Goal: Information Seeking & Learning: Learn about a topic

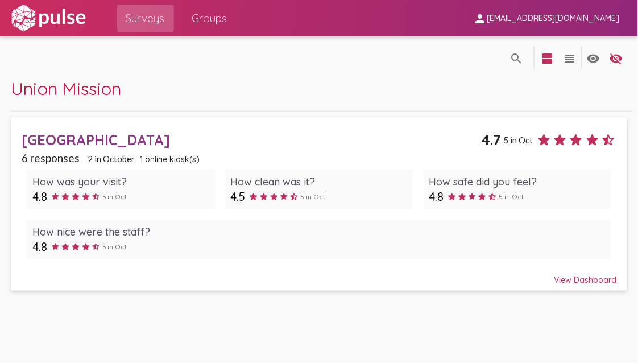
click at [108, 89] on span "Union Mission" at bounding box center [66, 88] width 110 height 22
click at [557, 19] on span "[EMAIL_ADDRESS][DOMAIN_NAME]" at bounding box center [553, 19] width 133 height 10
click at [562, 18] on div at bounding box center [319, 181] width 638 height 363
click at [568, 57] on mat-icon "view_headline" at bounding box center [570, 59] width 14 height 14
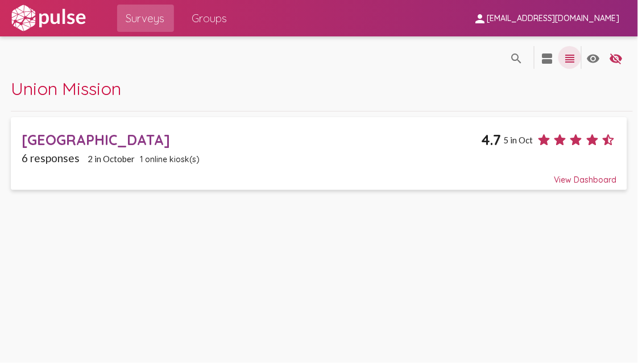
click at [568, 57] on mat-icon "view_headline" at bounding box center [570, 59] width 14 height 14
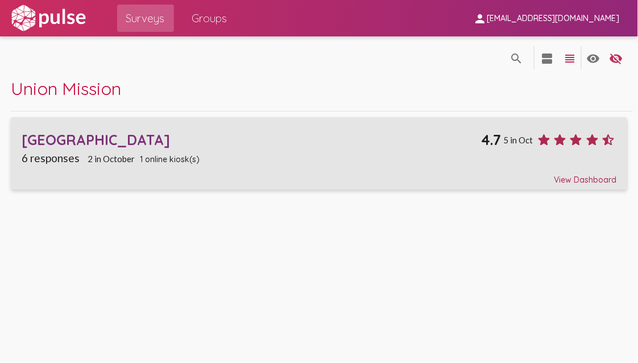
click at [599, 177] on div "View Dashboard" at bounding box center [319, 174] width 595 height 20
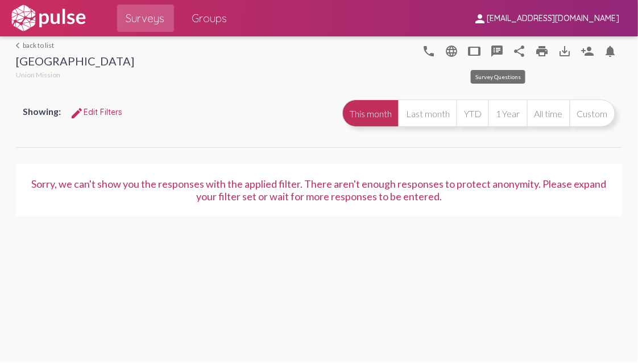
click at [499, 47] on mat-icon "speaker_notes" at bounding box center [497, 51] width 14 height 14
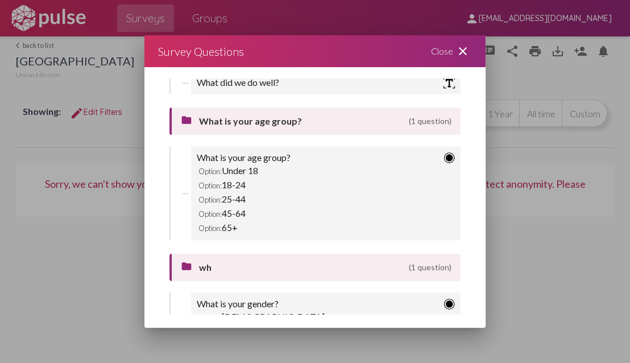
scroll to position [910, 0]
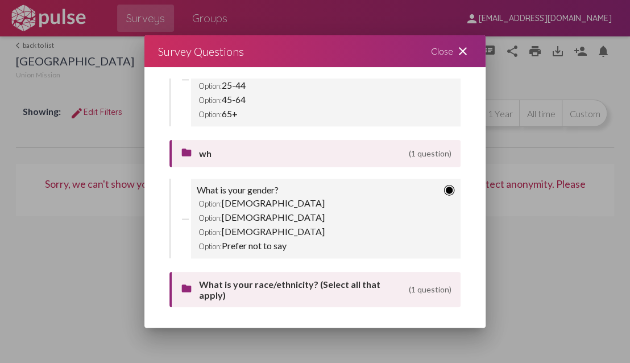
click at [250, 229] on div "Option: [DEMOGRAPHIC_DATA]" at bounding box center [326, 231] width 258 height 14
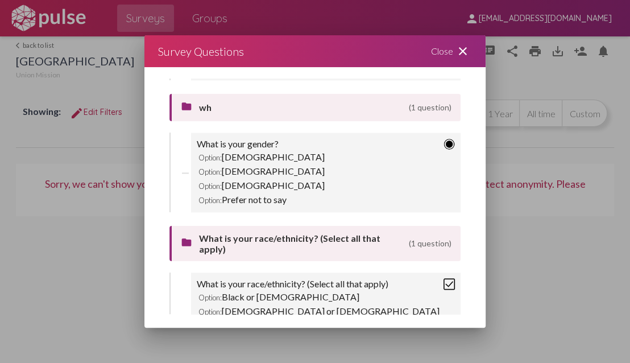
scroll to position [853, 0]
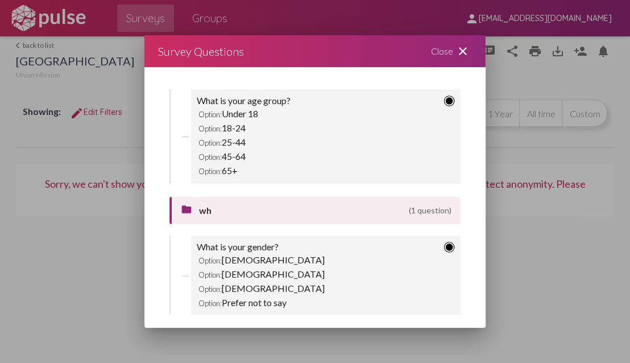
click at [274, 259] on div "Option: [DEMOGRAPHIC_DATA]" at bounding box center [326, 260] width 258 height 14
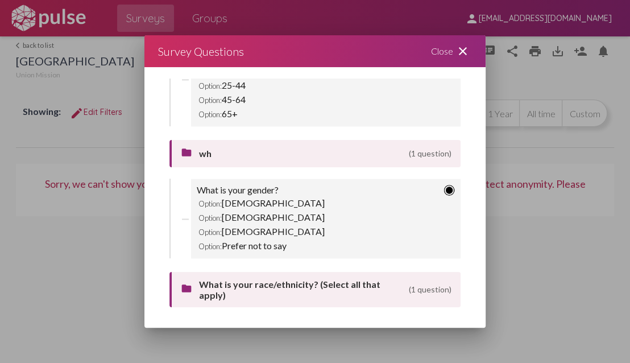
click at [195, 151] on div "folder wh (1 question)" at bounding box center [316, 154] width 271 height 14
click at [220, 149] on span "wh" at bounding box center [301, 153] width 205 height 11
click at [191, 215] on div "What is your gender? Option: [DEMOGRAPHIC_DATA] Option: [DEMOGRAPHIC_DATA] Opti…" at bounding box center [326, 219] width 270 height 80
click at [444, 184] on img at bounding box center [449, 189] width 11 height 11
click at [460, 55] on mat-icon "close" at bounding box center [463, 51] width 14 height 14
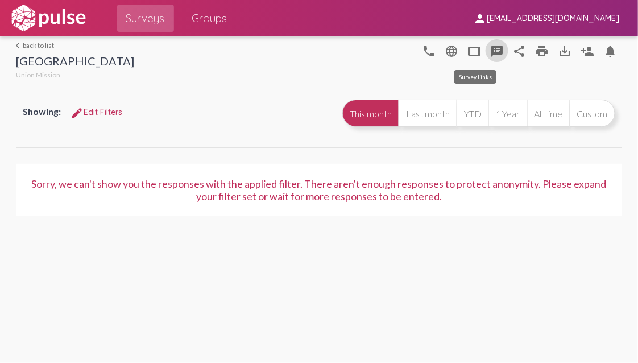
click at [476, 54] on mat-icon "tablet" at bounding box center [475, 51] width 14 height 14
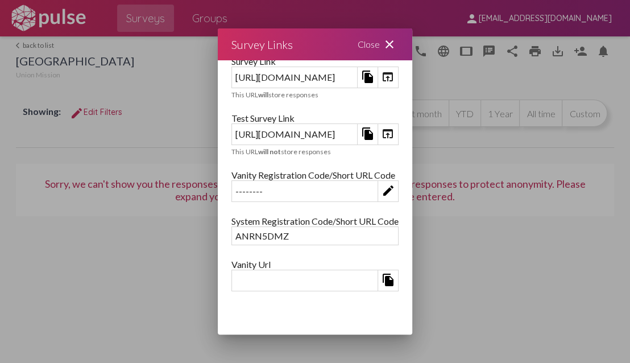
scroll to position [0, 0]
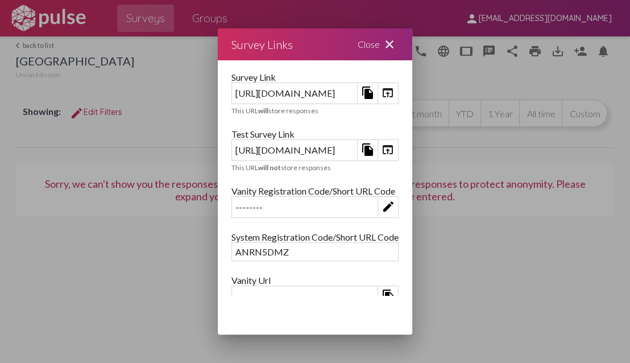
click at [397, 46] on mat-icon "close" at bounding box center [390, 45] width 14 height 14
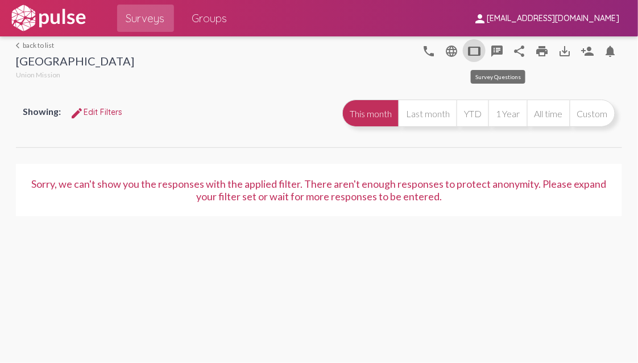
click at [497, 46] on mat-icon "speaker_notes" at bounding box center [497, 51] width 14 height 14
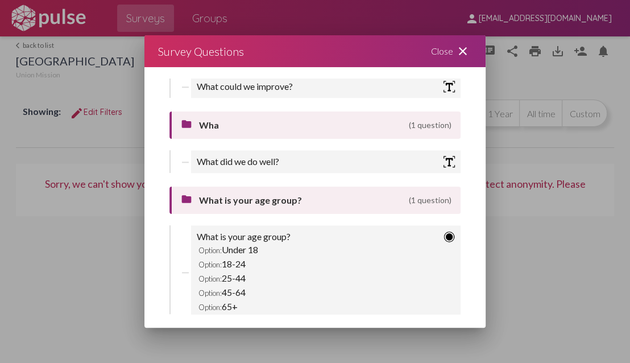
scroll to position [797, 0]
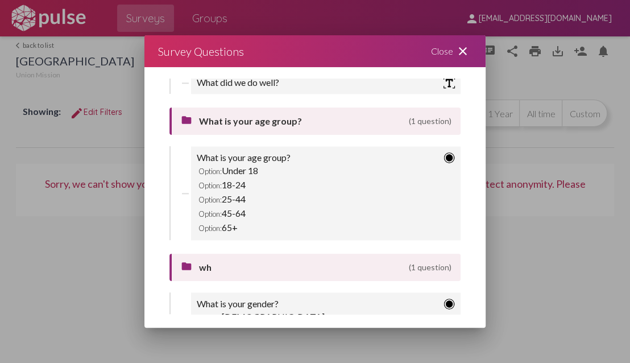
click at [460, 50] on mat-icon "close" at bounding box center [463, 51] width 14 height 14
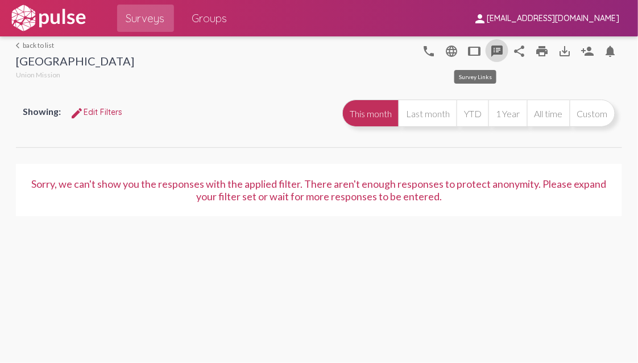
click at [472, 52] on mat-icon "tablet" at bounding box center [475, 51] width 14 height 14
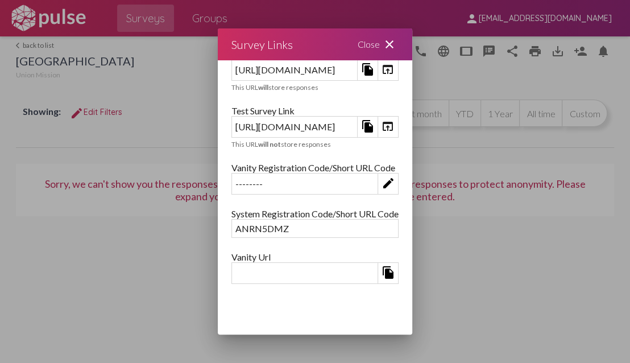
scroll to position [0, 0]
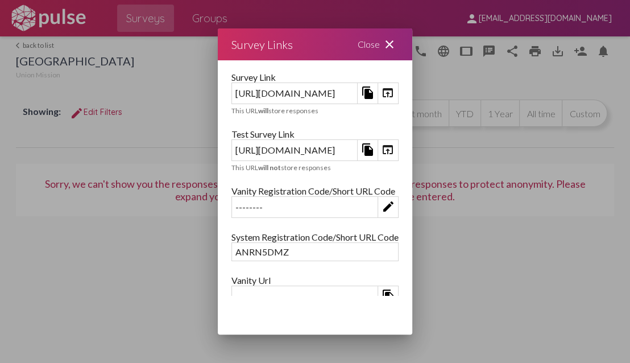
click at [413, 44] on div "Close close" at bounding box center [378, 44] width 68 height 32
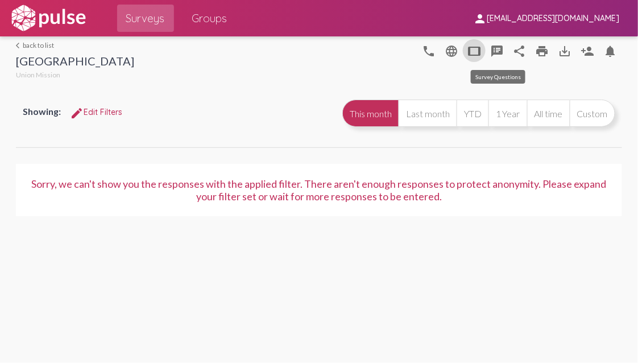
click at [499, 55] on mat-icon "speaker_notes" at bounding box center [497, 51] width 14 height 14
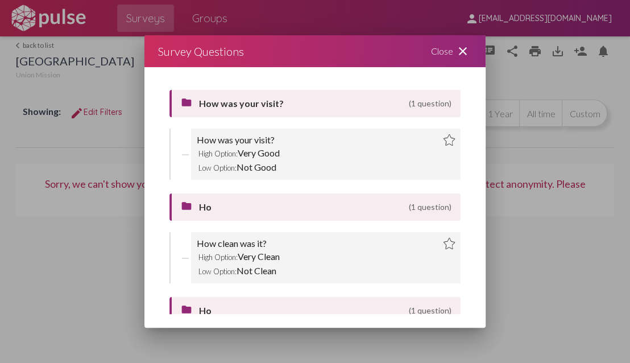
click at [181, 208] on mat-icon "folder" at bounding box center [188, 207] width 14 height 14
click at [188, 207] on mat-icon "folder" at bounding box center [188, 207] width 14 height 14
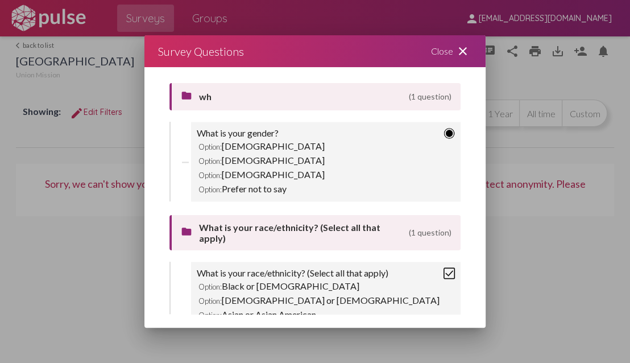
scroll to position [1028, 0]
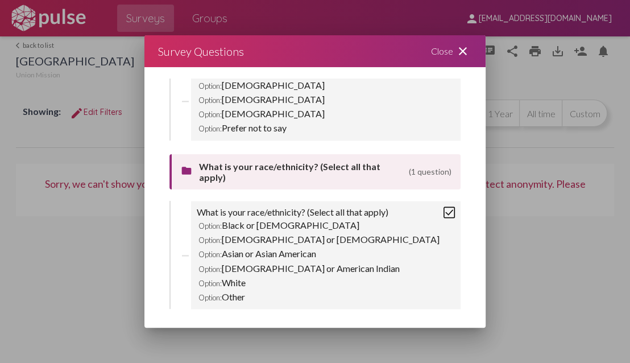
click at [444, 207] on img at bounding box center [449, 212] width 11 height 11
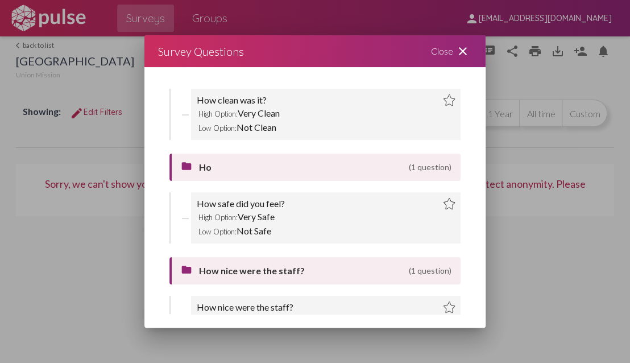
scroll to position [0, 0]
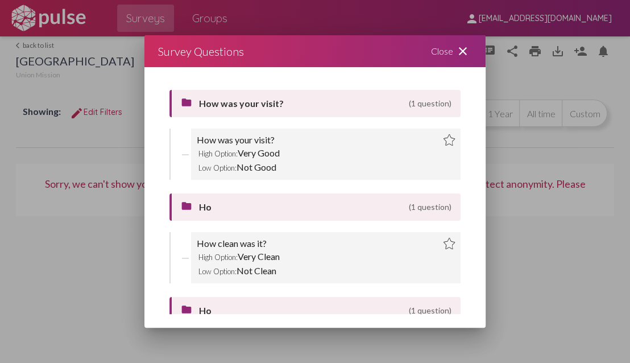
click at [462, 50] on mat-icon "close" at bounding box center [463, 51] width 14 height 14
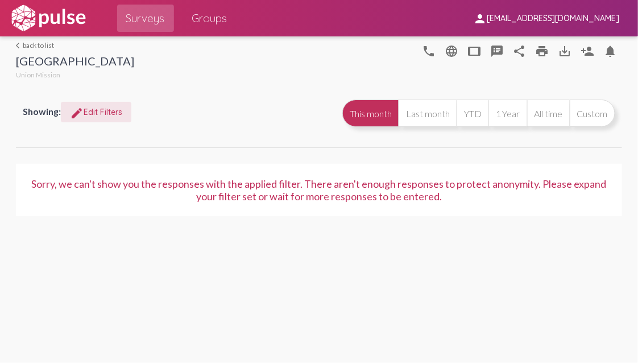
click at [100, 111] on span "edit Edit Filters" at bounding box center [96, 112] width 52 height 10
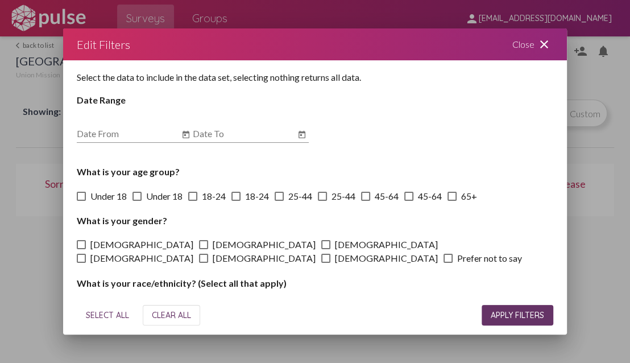
click at [547, 45] on mat-icon "close" at bounding box center [545, 45] width 14 height 14
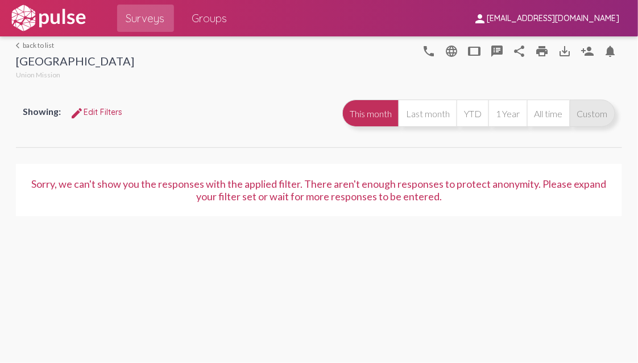
click at [592, 117] on button "Custom" at bounding box center [593, 113] width 46 height 27
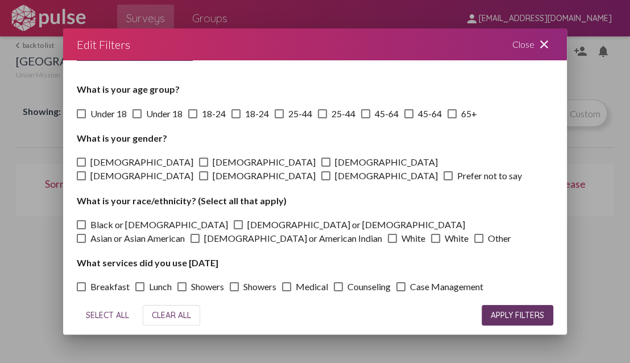
scroll to position [84, 0]
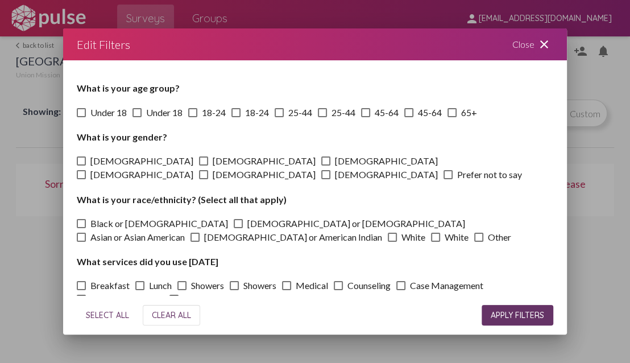
click at [174, 256] on h4 "What services did you use [DATE]" at bounding box center [315, 261] width 477 height 11
click at [204, 230] on span "[DEMOGRAPHIC_DATA] or American Indian" at bounding box center [293, 237] width 178 height 14
click at [195, 242] on input "[DEMOGRAPHIC_DATA] or American Indian" at bounding box center [195, 242] width 1 height 1
click at [204, 230] on span "[DEMOGRAPHIC_DATA] or American Indian" at bounding box center [293, 237] width 178 height 14
click at [195, 242] on input "[DEMOGRAPHIC_DATA] or American Indian" at bounding box center [195, 242] width 1 height 1
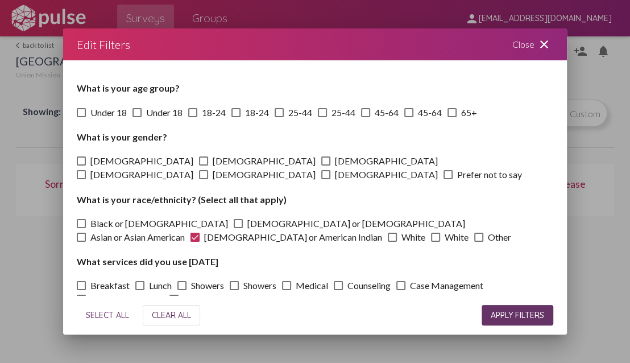
checkbox input "false"
click at [534, 40] on div "Close close" at bounding box center [533, 44] width 68 height 32
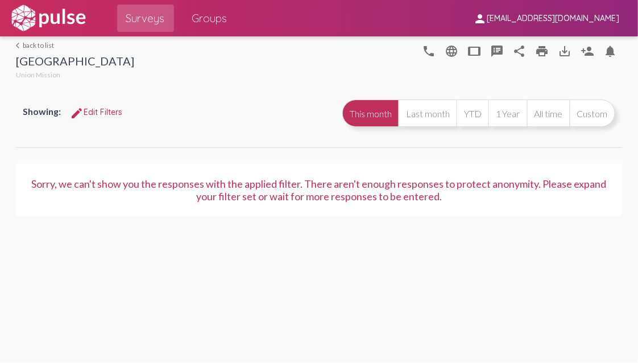
click at [36, 49] on link "arrow_back_ios back to list" at bounding box center [75, 45] width 118 height 9
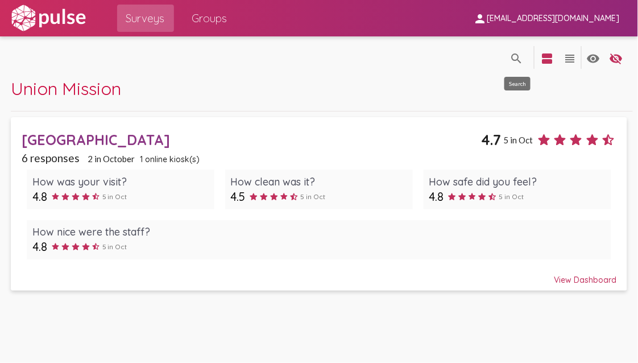
click at [513, 55] on mat-icon "search" at bounding box center [517, 59] width 14 height 14
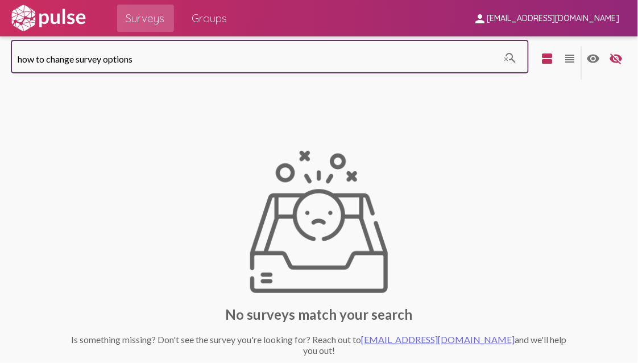
type input "how to change survey options"
click at [504, 57] on mat-icon "search_off" at bounding box center [511, 58] width 14 height 15
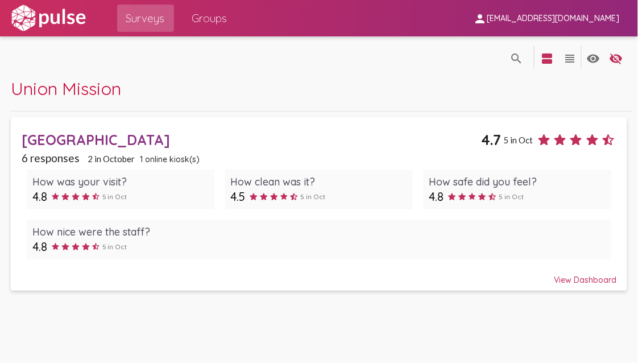
click at [97, 141] on div "[GEOGRAPHIC_DATA]" at bounding box center [252, 140] width 460 height 18
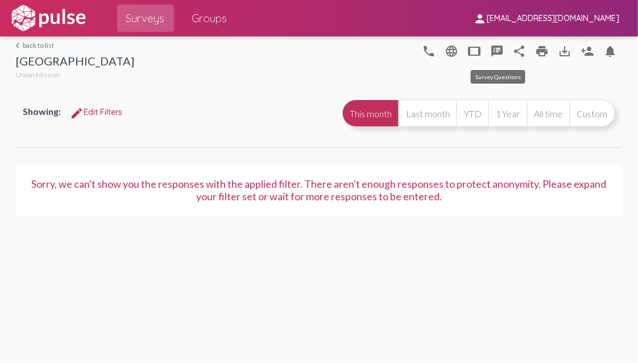
click at [497, 49] on mat-icon "speaker_notes" at bounding box center [497, 51] width 14 height 14
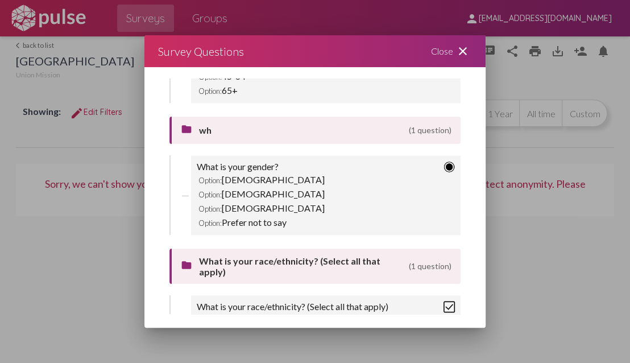
scroll to position [857, 0]
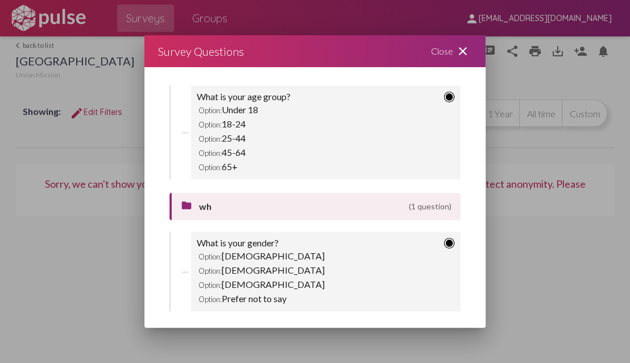
click at [459, 51] on mat-icon "close" at bounding box center [463, 51] width 14 height 14
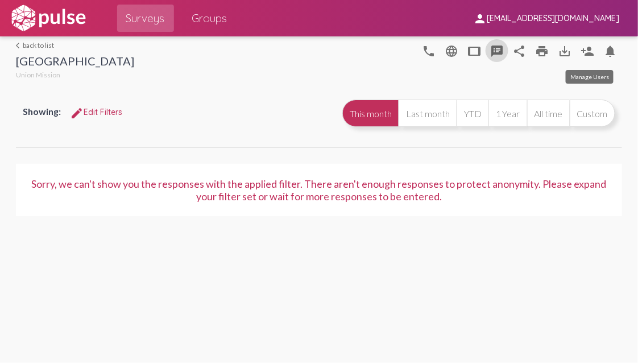
click at [585, 50] on mat-icon "person_add" at bounding box center [588, 51] width 14 height 14
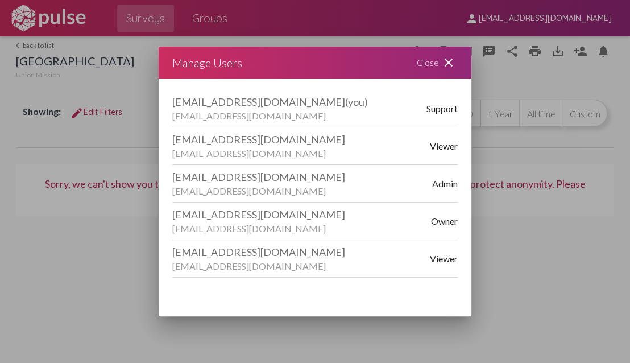
click at [448, 63] on mat-icon "close" at bounding box center [449, 63] width 14 height 14
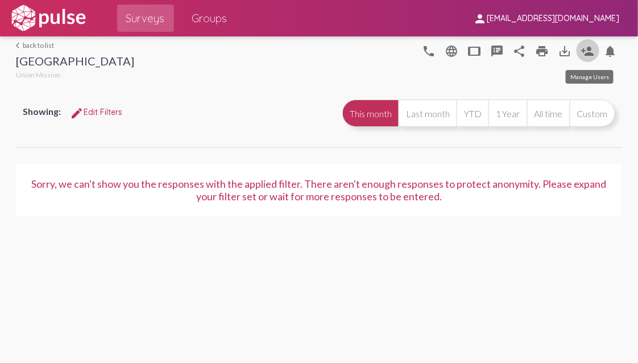
click at [589, 48] on mat-icon "person_add" at bounding box center [588, 51] width 14 height 14
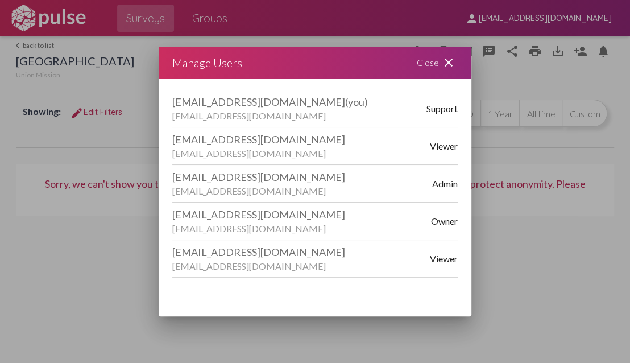
click at [447, 64] on mat-icon "close" at bounding box center [449, 63] width 14 height 14
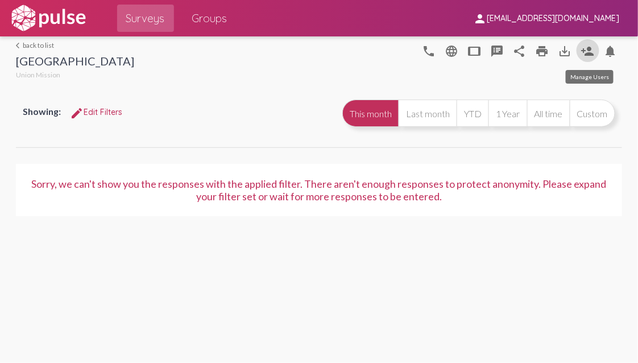
click at [592, 50] on mat-icon "person_add" at bounding box center [588, 51] width 14 height 14
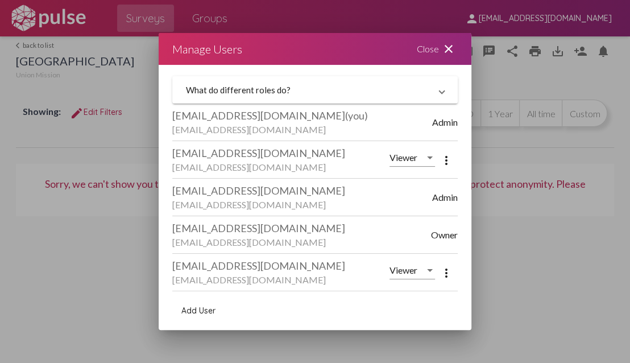
click at [444, 50] on mat-icon "close" at bounding box center [449, 49] width 14 height 14
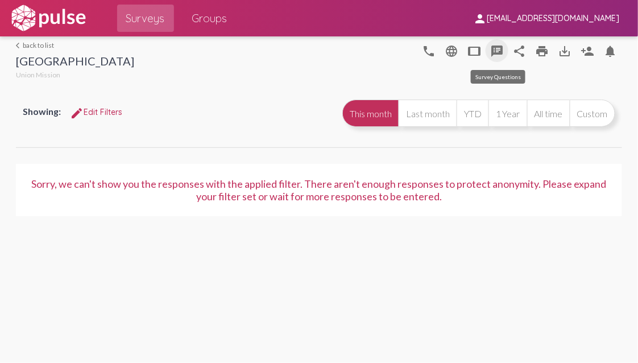
click at [498, 48] on mat-icon "speaker_notes" at bounding box center [497, 51] width 14 height 14
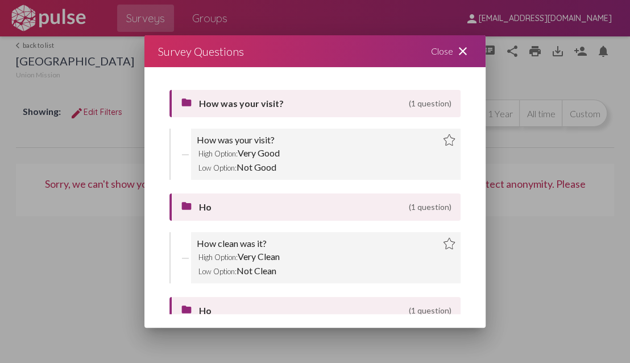
click at [462, 49] on mat-icon "close" at bounding box center [463, 51] width 14 height 14
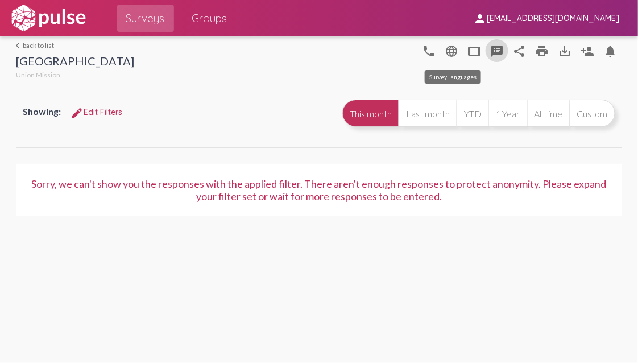
drag, startPoint x: 462, startPoint y: 49, endPoint x: 588, endPoint y: 52, distance: 126.3
click at [588, 52] on mat-icon "person_add" at bounding box center [588, 51] width 14 height 14
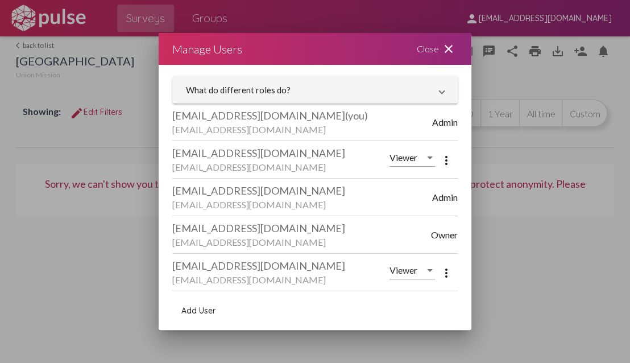
click at [274, 126] on div "[EMAIL_ADDRESS][DOMAIN_NAME]" at bounding box center [302, 129] width 260 height 11
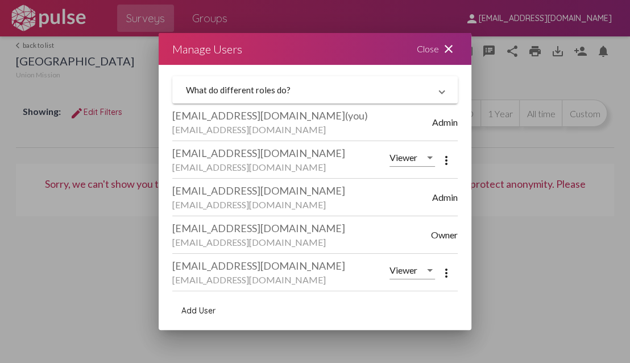
click at [441, 126] on span "Admin" at bounding box center [445, 122] width 26 height 11
click at [442, 93] on span at bounding box center [442, 90] width 5 height 10
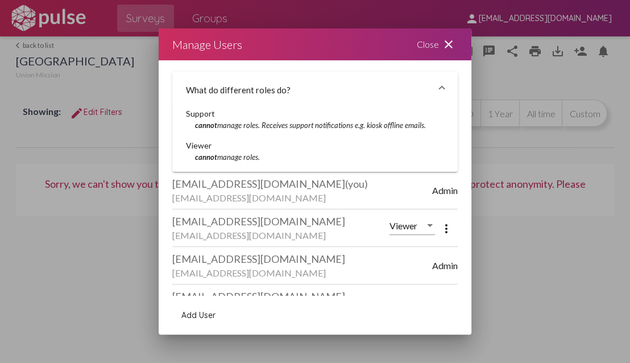
click at [442, 93] on mat-expansion-panel-header "What do different roles do?" at bounding box center [315, 90] width 286 height 36
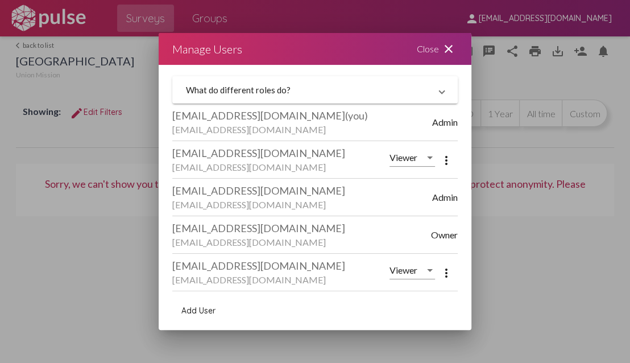
click at [447, 48] on mat-icon "close" at bounding box center [449, 49] width 14 height 14
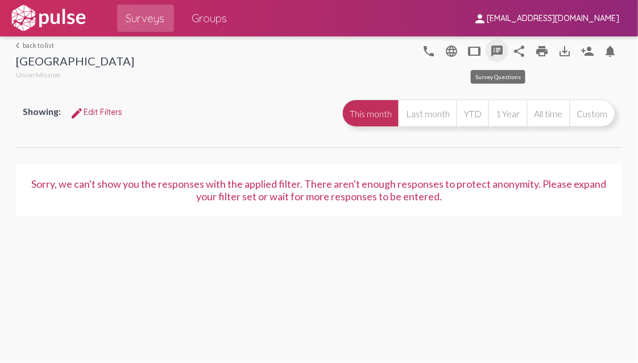
click at [494, 50] on mat-icon "speaker_notes" at bounding box center [497, 51] width 14 height 14
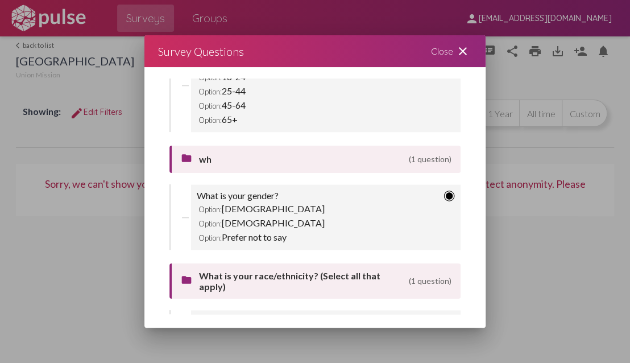
scroll to position [786, 0]
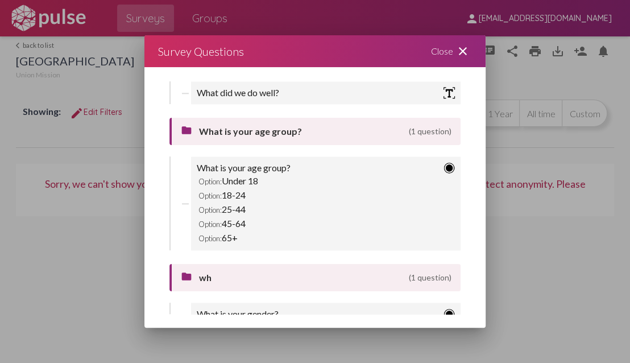
click at [222, 273] on span "wh" at bounding box center [301, 277] width 205 height 11
click at [204, 274] on span "wh" at bounding box center [301, 277] width 205 height 11
click at [191, 273] on mat-icon "folder" at bounding box center [188, 278] width 14 height 14
click at [185, 271] on mat-icon "folder" at bounding box center [188, 278] width 14 height 14
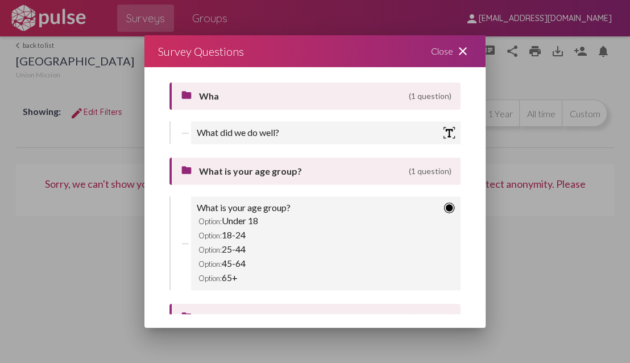
scroll to position [729, 0]
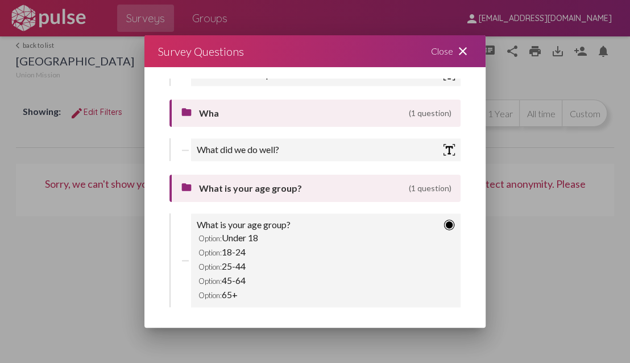
click at [463, 50] on mat-icon "close" at bounding box center [463, 51] width 14 height 14
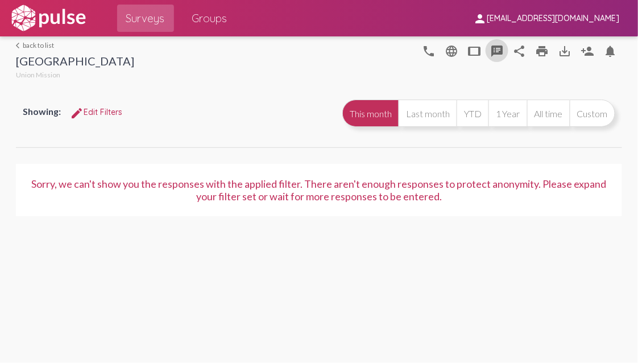
click at [109, 112] on span "edit Edit Filters" at bounding box center [96, 112] width 52 height 10
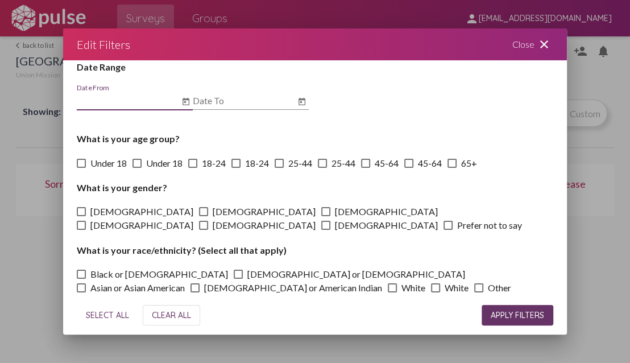
scroll to position [0, 0]
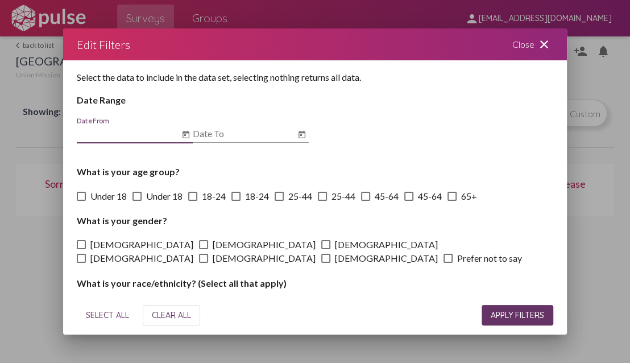
click at [535, 45] on div "Close close" at bounding box center [533, 44] width 68 height 32
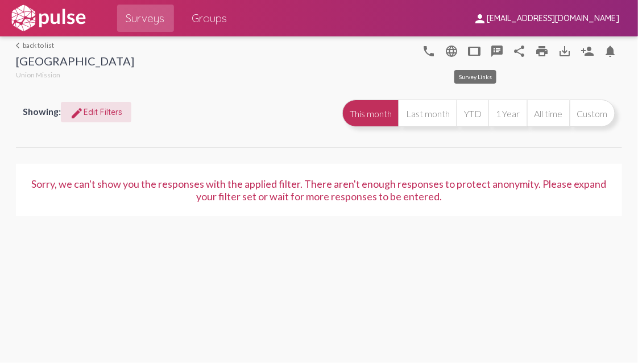
click at [473, 53] on mat-icon "tablet" at bounding box center [475, 51] width 14 height 14
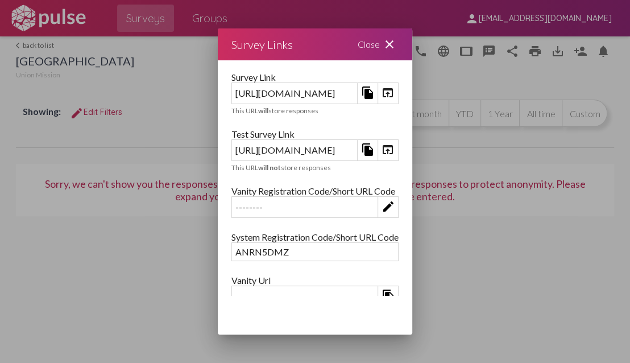
click at [395, 201] on mat-icon "edit" at bounding box center [389, 207] width 14 height 14
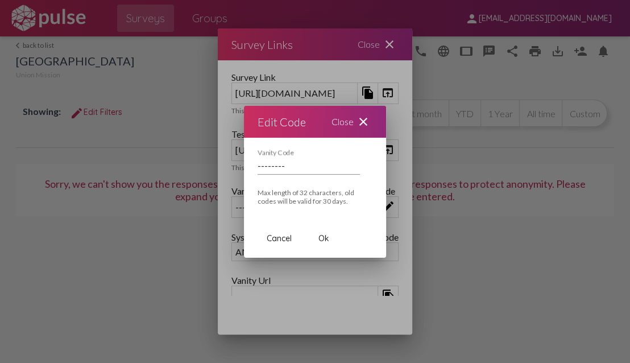
click at [364, 119] on mat-icon "close" at bounding box center [364, 122] width 14 height 14
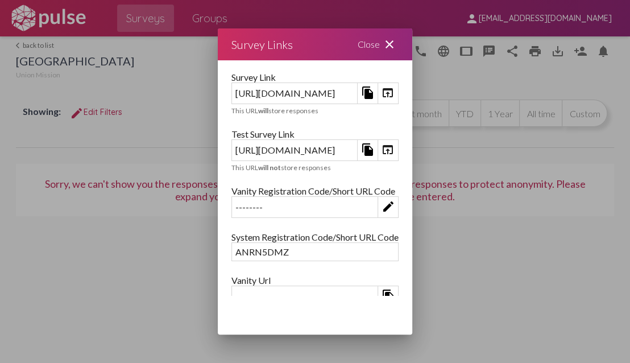
click at [375, 92] on mat-icon "file_copy" at bounding box center [368, 93] width 14 height 14
click at [395, 91] on mat-icon "open_in_browser" at bounding box center [388, 93] width 14 height 14
click at [375, 93] on mat-icon "file_copy" at bounding box center [368, 93] width 14 height 14
click at [397, 44] on mat-icon "close" at bounding box center [390, 45] width 14 height 14
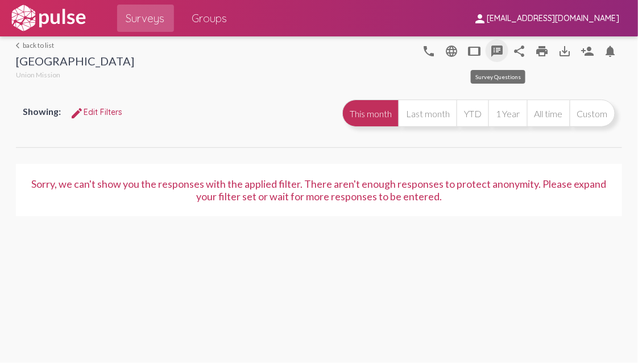
click at [497, 48] on mat-icon "speaker_notes" at bounding box center [497, 51] width 14 height 14
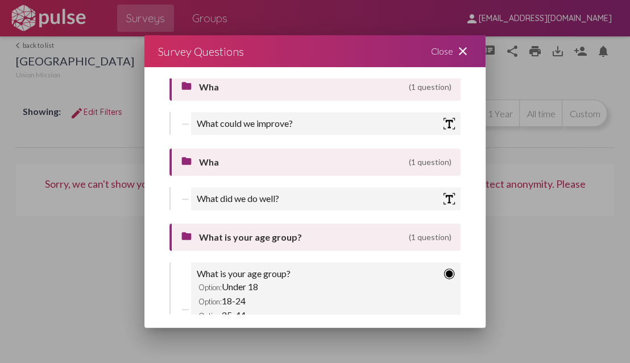
scroll to position [559, 0]
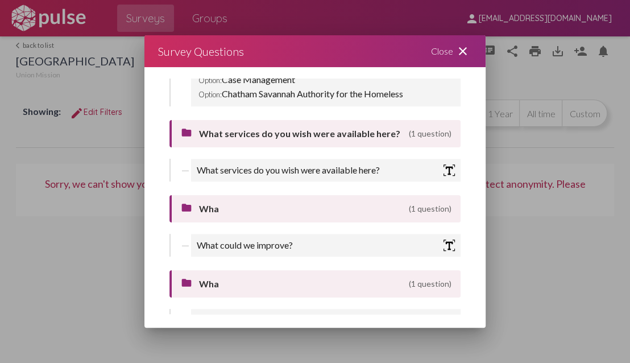
click at [444, 166] on img at bounding box center [449, 169] width 11 height 11
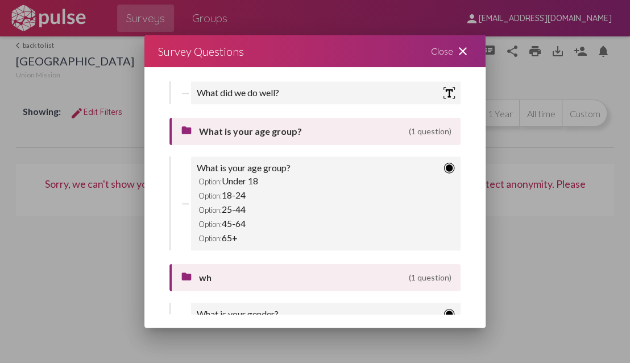
scroll to position [1014, 0]
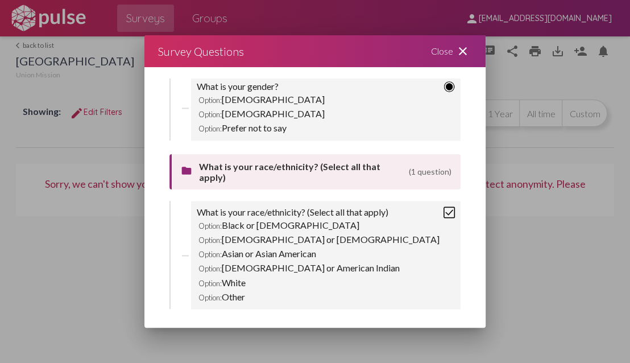
click at [232, 239] on div "Option: [DEMOGRAPHIC_DATA] or [DEMOGRAPHIC_DATA]" at bounding box center [326, 239] width 258 height 14
click at [235, 123] on div "Option: Prefer not to say" at bounding box center [326, 128] width 258 height 14
click at [463, 46] on mat-icon "close" at bounding box center [463, 51] width 14 height 14
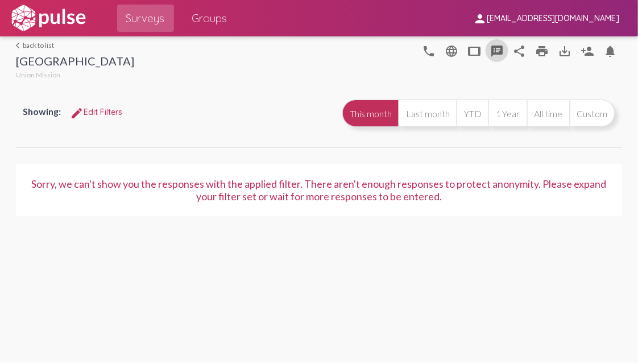
click at [95, 109] on span "edit Edit Filters" at bounding box center [96, 112] width 52 height 10
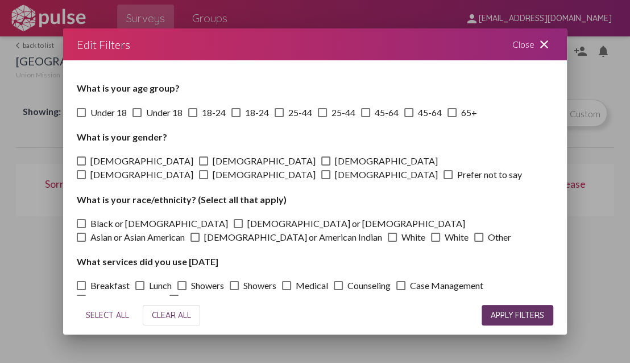
scroll to position [0, 0]
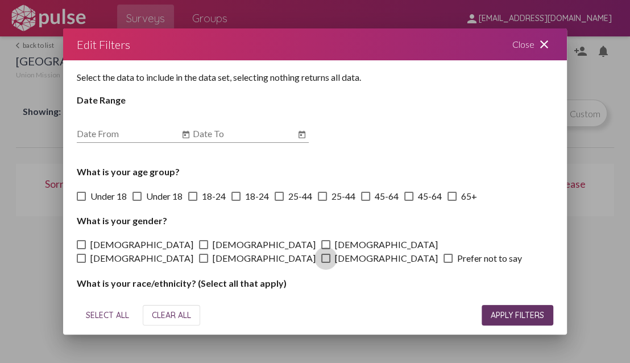
click at [344, 251] on span "[DEMOGRAPHIC_DATA]" at bounding box center [386, 258] width 103 height 14
click at [326, 263] on input "[DEMOGRAPHIC_DATA]" at bounding box center [325, 263] width 1 height 1
click at [344, 251] on span "[DEMOGRAPHIC_DATA]" at bounding box center [386, 258] width 103 height 14
click at [326, 263] on input "[DEMOGRAPHIC_DATA]" at bounding box center [325, 263] width 1 height 1
checkbox input "false"
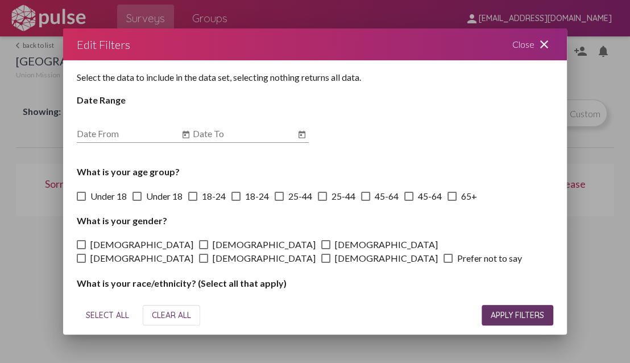
click at [535, 43] on div "Close close" at bounding box center [533, 44] width 68 height 32
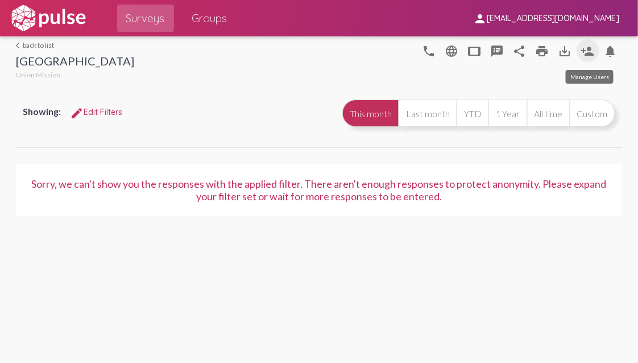
click at [586, 55] on mat-icon "person_add" at bounding box center [588, 51] width 14 height 14
